Goal: Find specific page/section: Find specific page/section

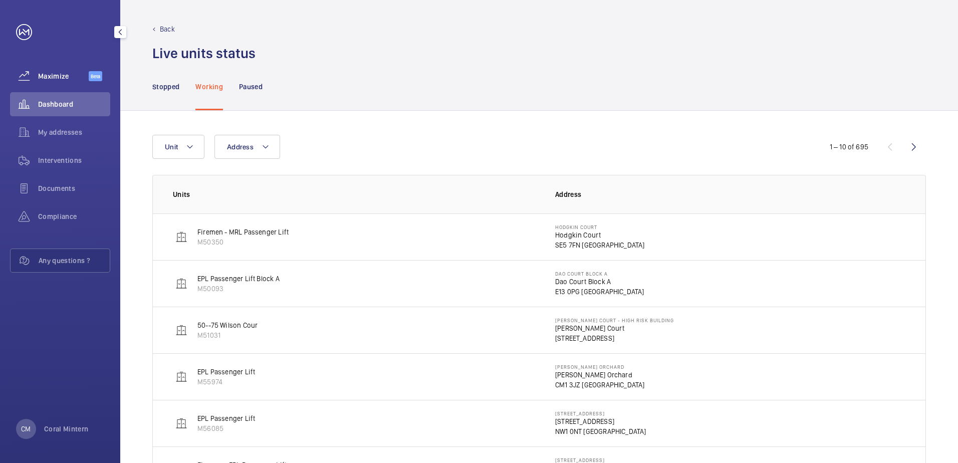
click at [59, 75] on span "Maximize" at bounding box center [63, 76] width 51 height 10
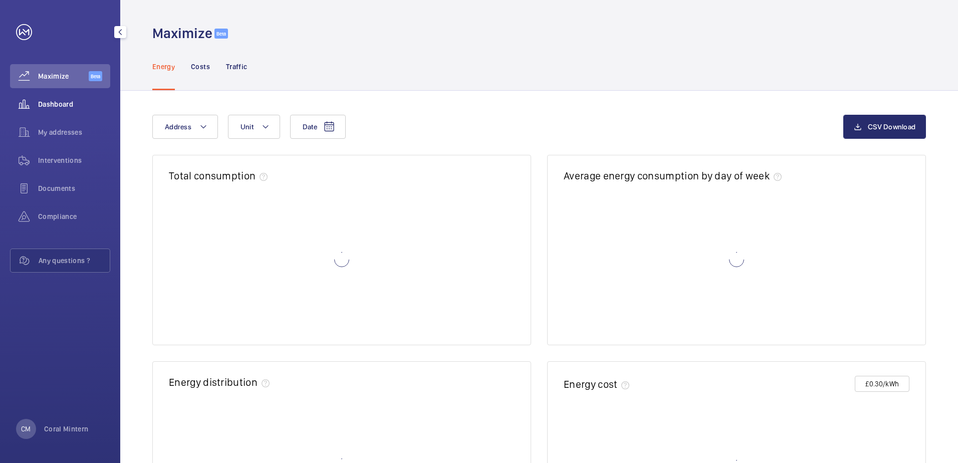
click at [61, 100] on span "Dashboard" at bounding box center [74, 104] width 72 height 10
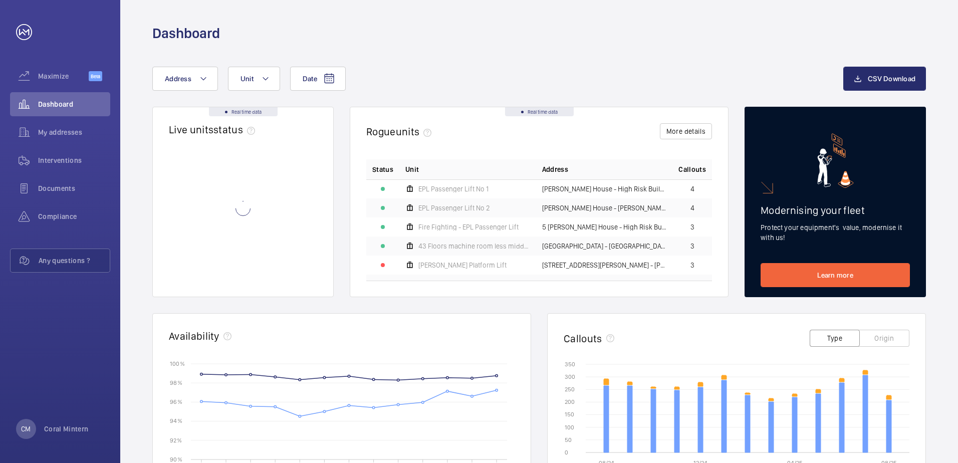
click at [236, 142] on wm-front-async-data-loader at bounding box center [243, 208] width 148 height 145
click at [269, 245] on div "Working 704" at bounding box center [243, 240] width 158 height 16
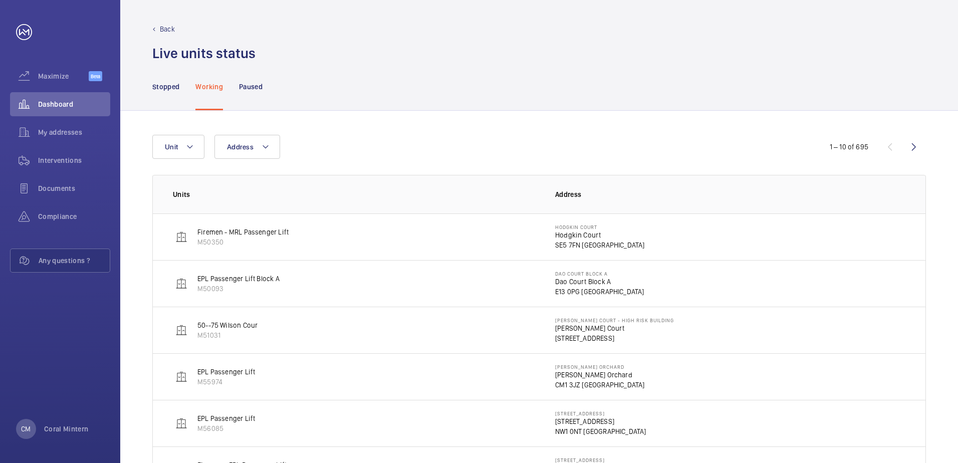
click at [147, 89] on div "Stopped Working Paused" at bounding box center [538, 87] width 837 height 48
click at [162, 86] on p "Stopped" at bounding box center [165, 87] width 27 height 10
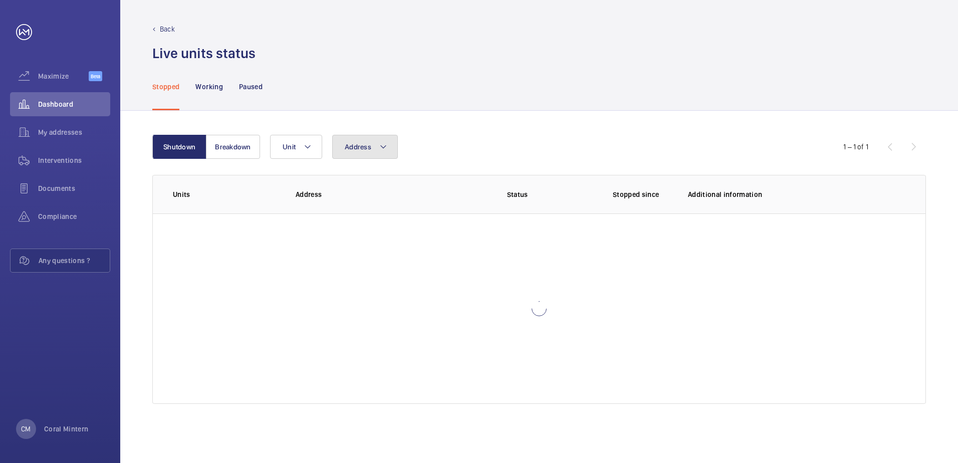
click at [355, 143] on span "Address" at bounding box center [358, 147] width 27 height 8
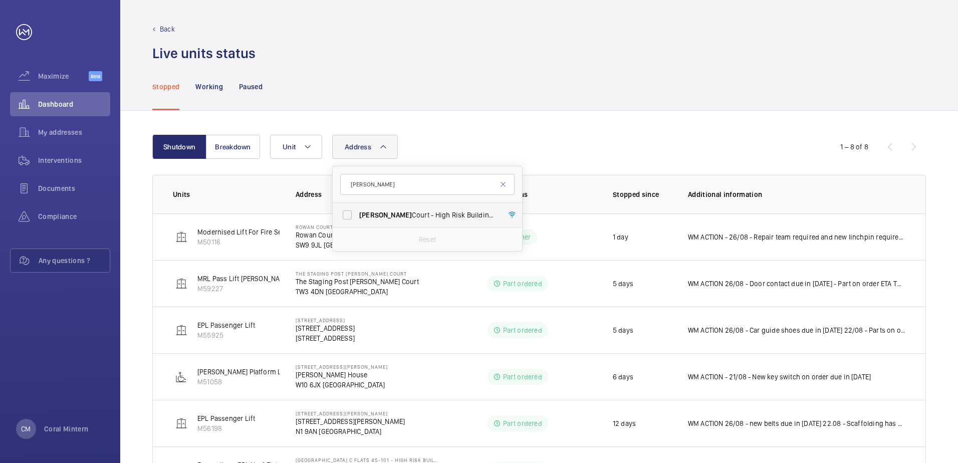
type input "[PERSON_NAME]"
click at [447, 219] on span "[PERSON_NAME] Court - High [STREET_ADDRESS][PERSON_NAME]" at bounding box center [428, 215] width 138 height 10
click at [357, 219] on input "[PERSON_NAME] Court - High [STREET_ADDRESS][PERSON_NAME]" at bounding box center [347, 215] width 20 height 20
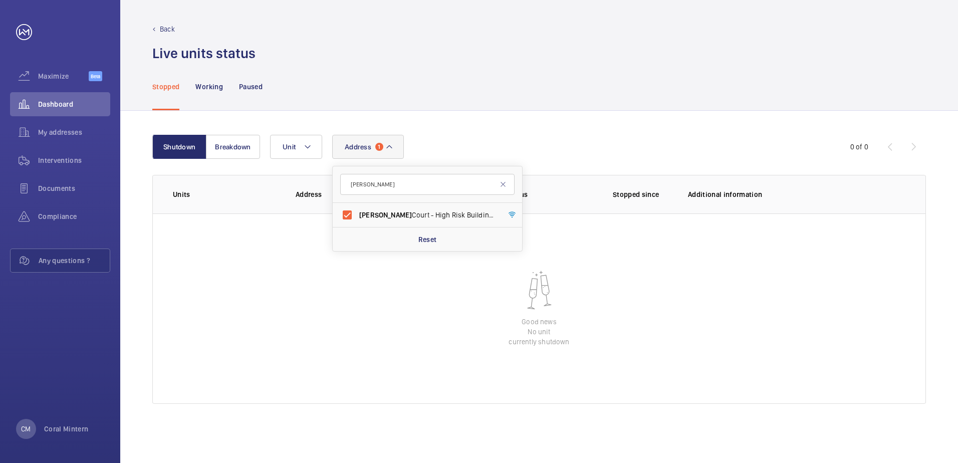
click at [420, 202] on form "[PERSON_NAME]" at bounding box center [427, 184] width 189 height 37
click at [423, 210] on span "[PERSON_NAME] Court - High [STREET_ADDRESS][PERSON_NAME]" at bounding box center [428, 215] width 138 height 10
click at [357, 210] on input "[PERSON_NAME] Court - High [STREET_ADDRESS][PERSON_NAME]" at bounding box center [347, 215] width 20 height 20
checkbox input "false"
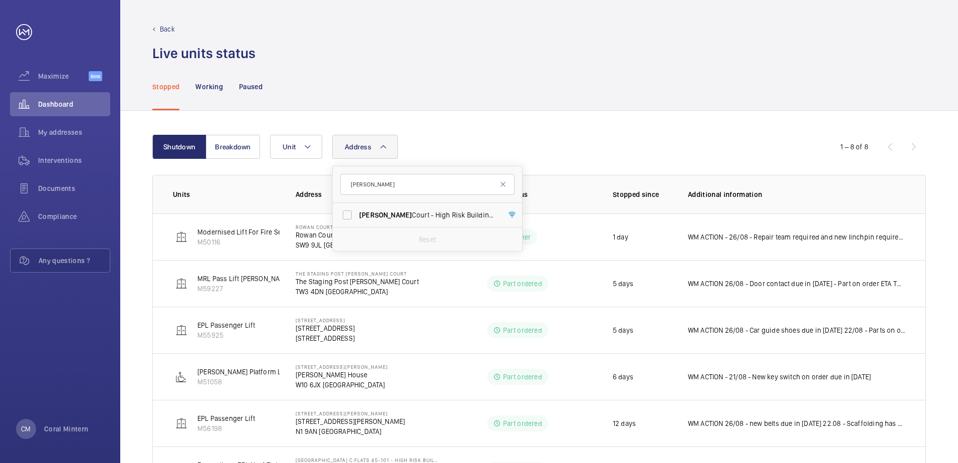
click at [560, 94] on div "Stopped Working Paused" at bounding box center [538, 87] width 773 height 48
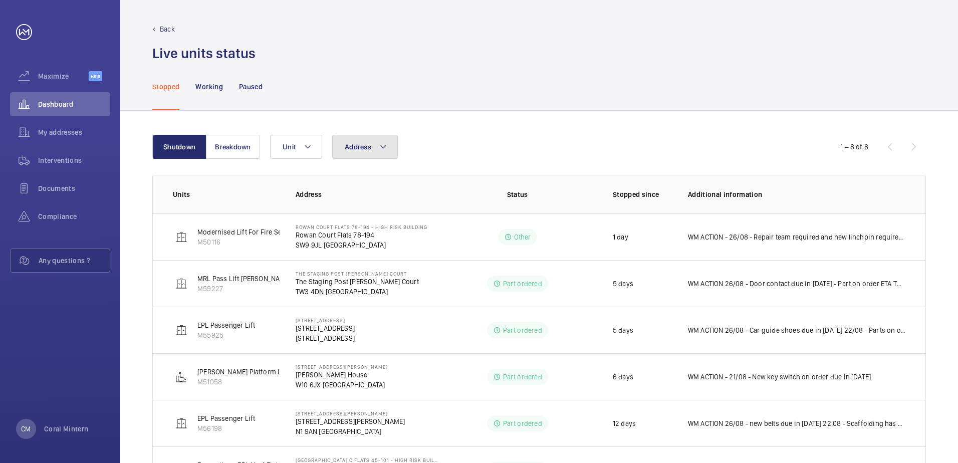
click at [356, 153] on button "Address" at bounding box center [365, 147] width 66 height 24
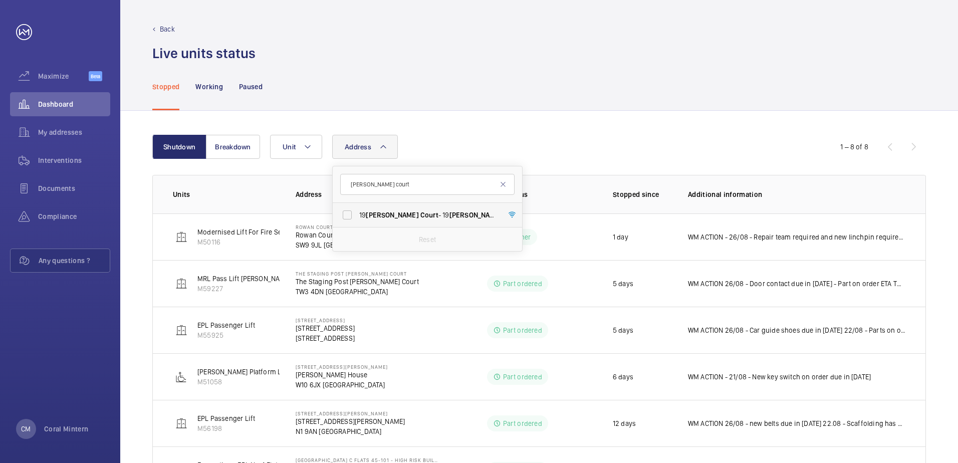
type input "[PERSON_NAME] court"
click at [409, 221] on label "[STREET_ADDRESS][PERSON_NAME][PERSON_NAME]" at bounding box center [420, 215] width 174 height 24
click at [357, 221] on input "[STREET_ADDRESS][PERSON_NAME][PERSON_NAME]" at bounding box center [347, 215] width 20 height 20
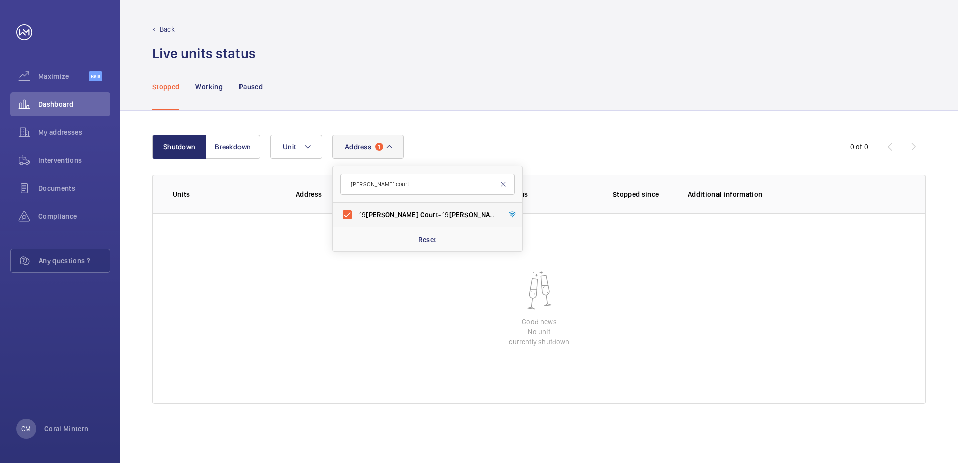
click at [423, 205] on label "[STREET_ADDRESS][PERSON_NAME][PERSON_NAME]" at bounding box center [420, 215] width 174 height 24
click at [357, 205] on input "[STREET_ADDRESS][PERSON_NAME][PERSON_NAME]" at bounding box center [347, 215] width 20 height 20
checkbox input "false"
